Goal: Information Seeking & Learning: Learn about a topic

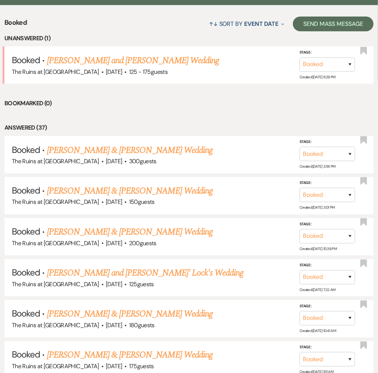
scroll to position [296, 0]
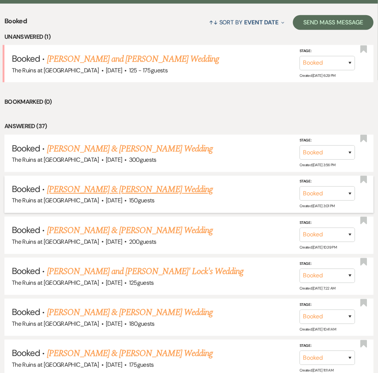
click at [161, 183] on link "[PERSON_NAME] & [PERSON_NAME] Wedding" at bounding box center [130, 189] width 166 height 13
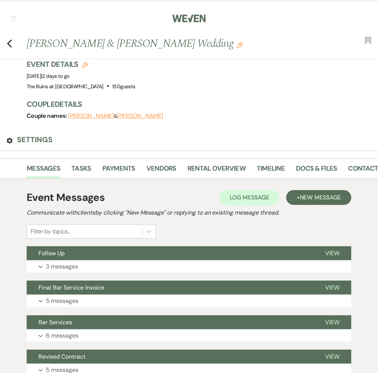
click at [296, 162] on li "Timeline" at bounding box center [275, 170] width 39 height 17
click at [337, 163] on link "Docs & Files" at bounding box center [316, 170] width 41 height 15
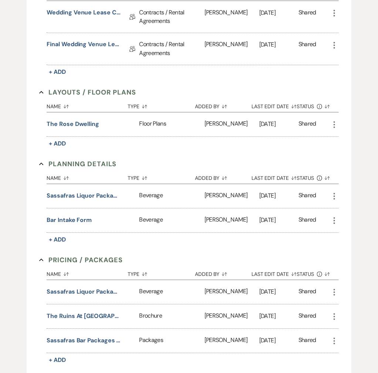
scroll to position [437, 0]
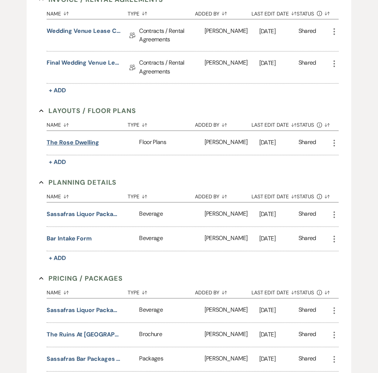
click at [95, 138] on button "The Rose Dwelling" at bounding box center [73, 143] width 52 height 10
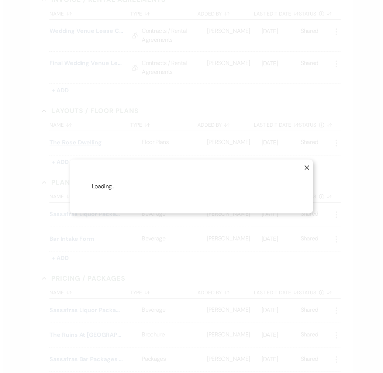
scroll to position [437, 0]
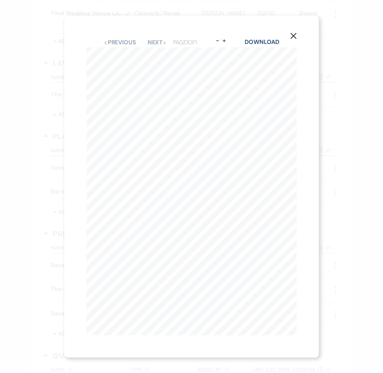
click at [293, 33] on use "button" at bounding box center [294, 36] width 6 height 6
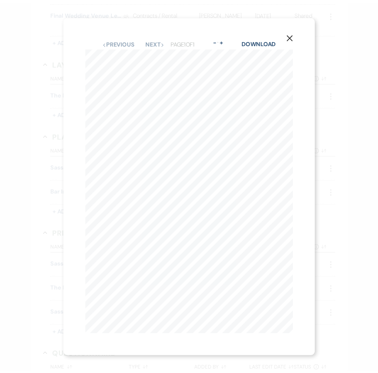
scroll to position [437, 0]
